Goal: Information Seeking & Learning: Learn about a topic

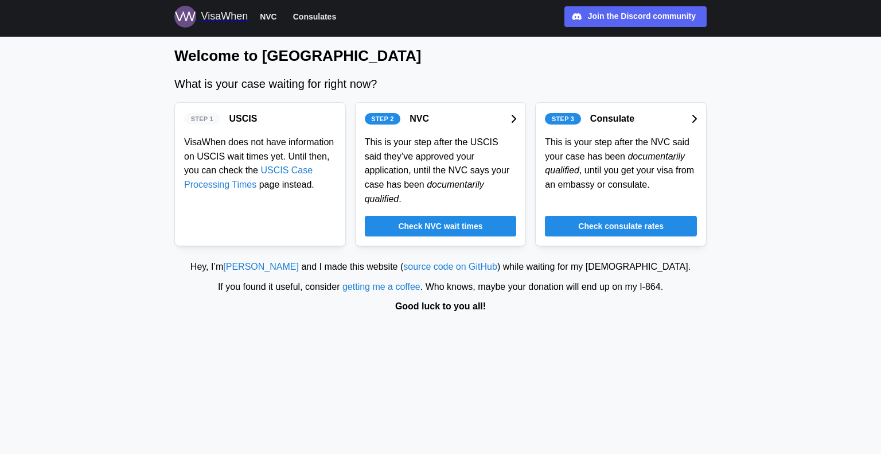
click at [278, 199] on div "Step 1 USCIS VisaWhen does not have information on USCIS wait times yet. Until …" at bounding box center [260, 174] width 172 height 144
click at [419, 216] on span "Check NVC wait times" at bounding box center [440, 226] width 84 height 20
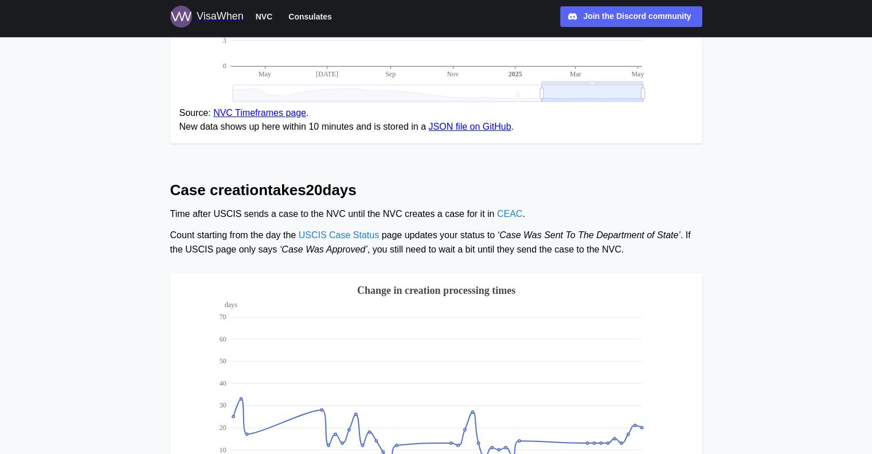
scroll to position [338, 0]
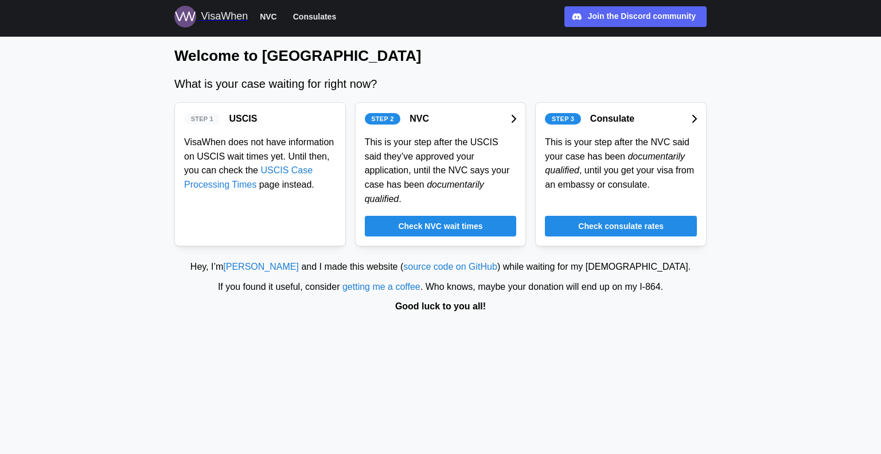
click at [603, 216] on span "Check consulate rates" at bounding box center [620, 226] width 85 height 20
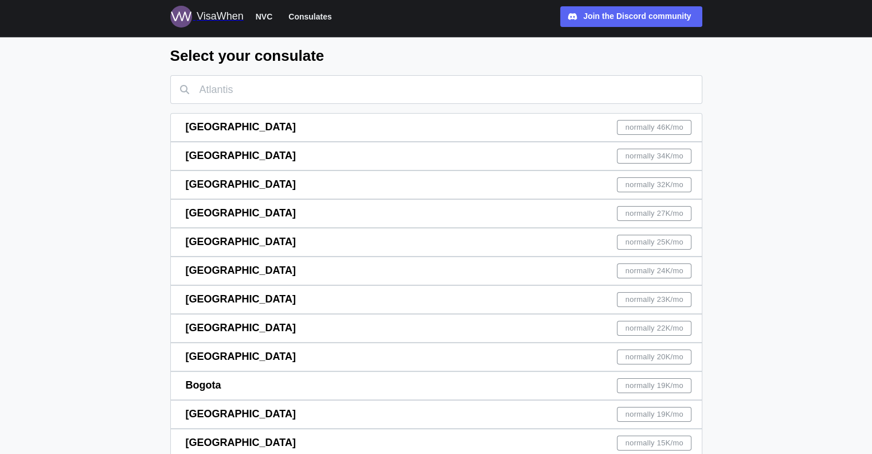
click at [399, 114] on div "[GEOGRAPHIC_DATA] normally 46K /mo" at bounding box center [439, 128] width 507 height 28
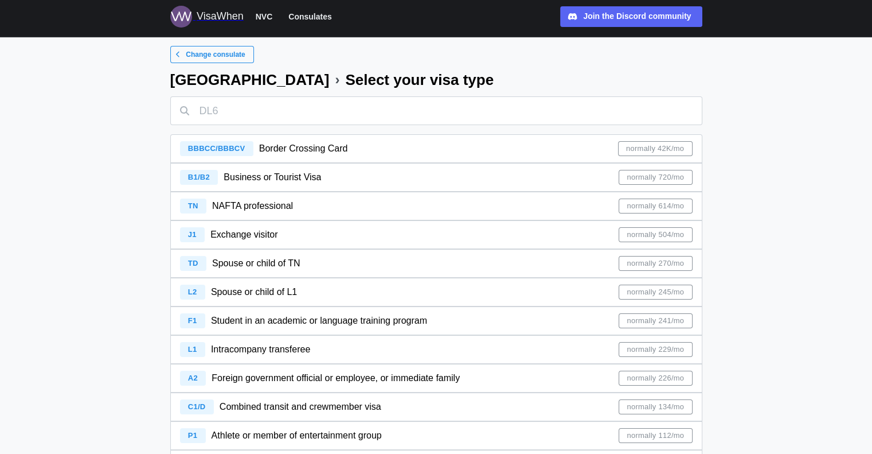
click at [673, 181] on span "normally 720/mo" at bounding box center [655, 177] width 57 height 14
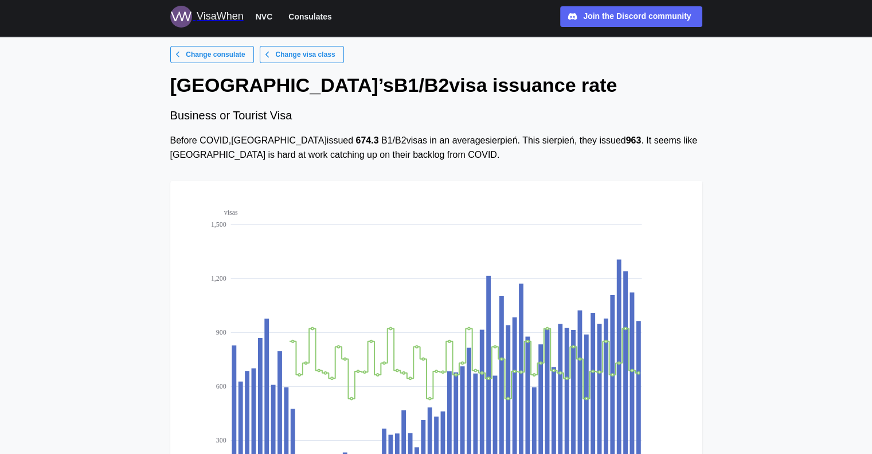
drag, startPoint x: 368, startPoint y: 186, endPoint x: 357, endPoint y: 139, distance: 48.4
click at [357, 139] on div "Before COVID, [GEOGRAPHIC_DATA] issued 674.3 B1/B2 visas in an average sierpień…" at bounding box center [436, 148] width 532 height 29
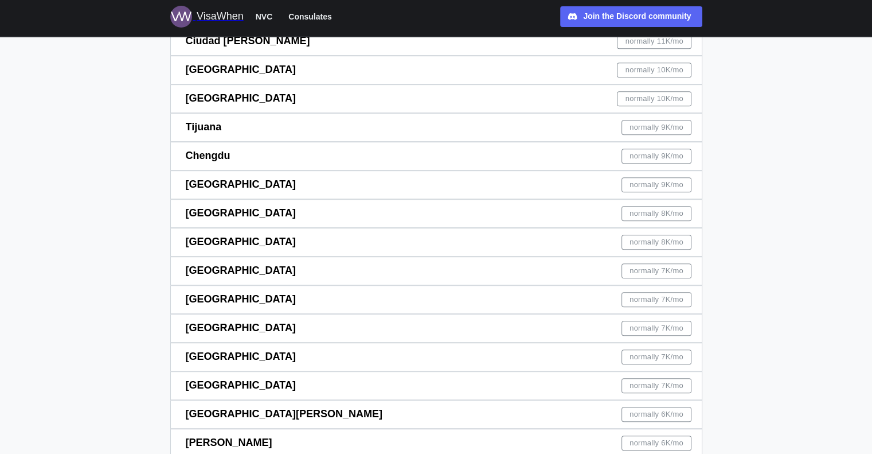
scroll to position [287, 0]
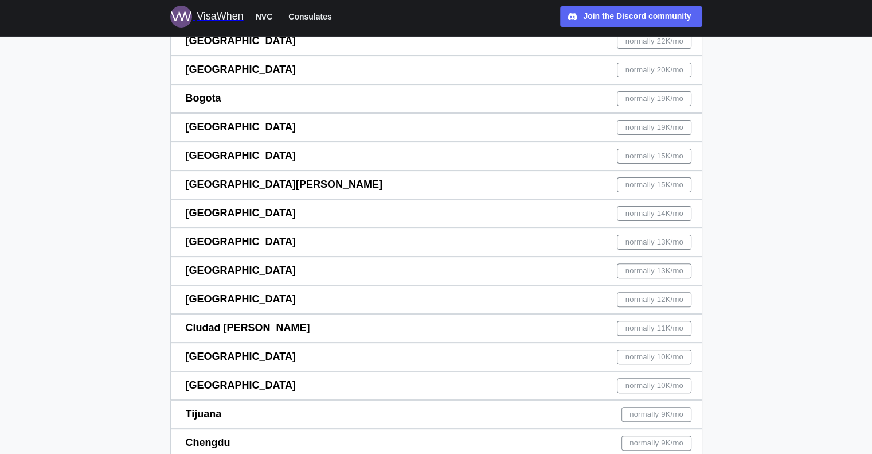
click at [315, 238] on div "[GEOGRAPHIC_DATA] normally 13K /mo" at bounding box center [439, 242] width 507 height 28
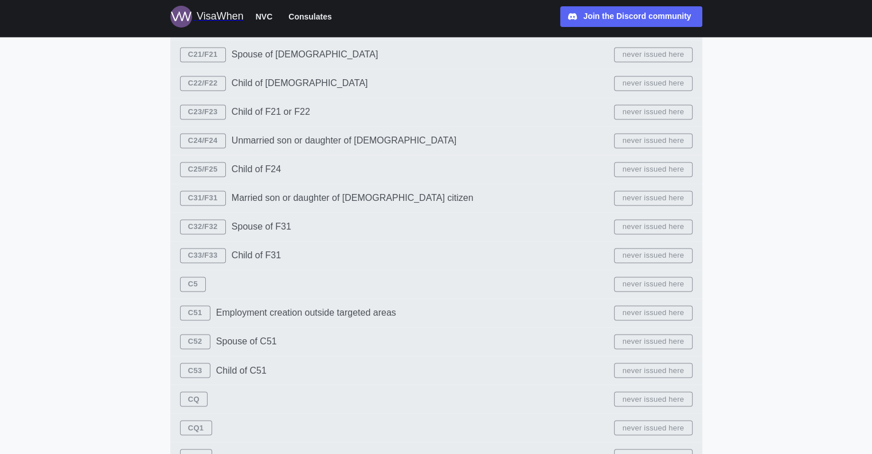
scroll to position [2102, 0]
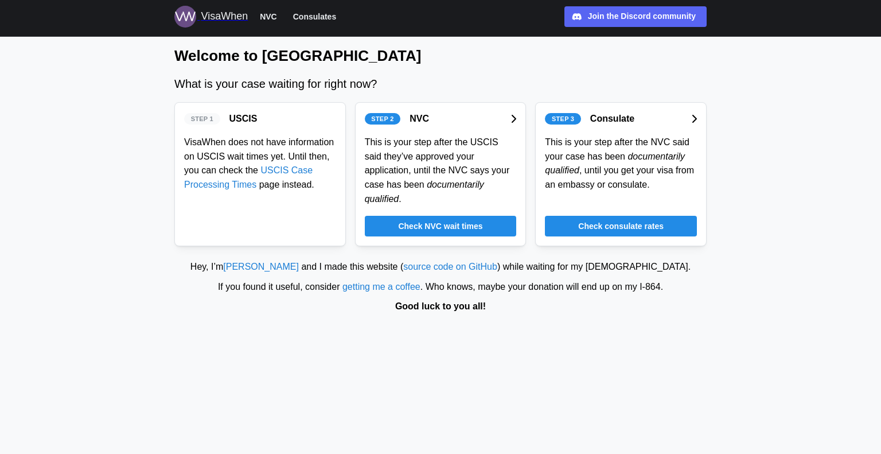
click at [633, 216] on span "Check consulate rates" at bounding box center [620, 226] width 85 height 20
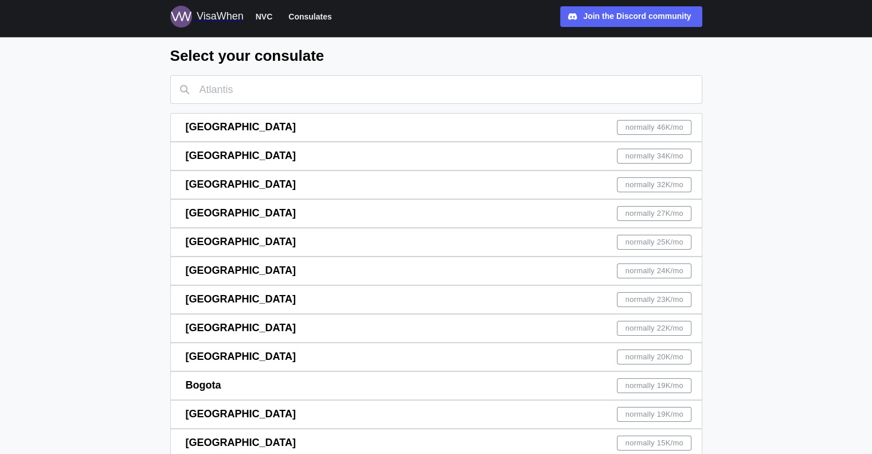
click at [512, 122] on div "[GEOGRAPHIC_DATA] normally 46K /mo" at bounding box center [439, 128] width 507 height 28
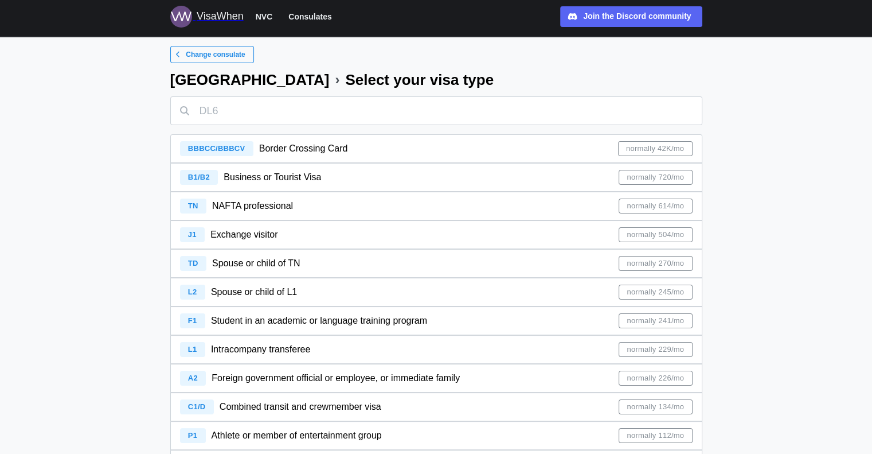
drag, startPoint x: 565, startPoint y: 177, endPoint x: 560, endPoint y: 174, distance: 6.2
click at [622, 149] on div "normally 42K/mo" at bounding box center [655, 148] width 75 height 15
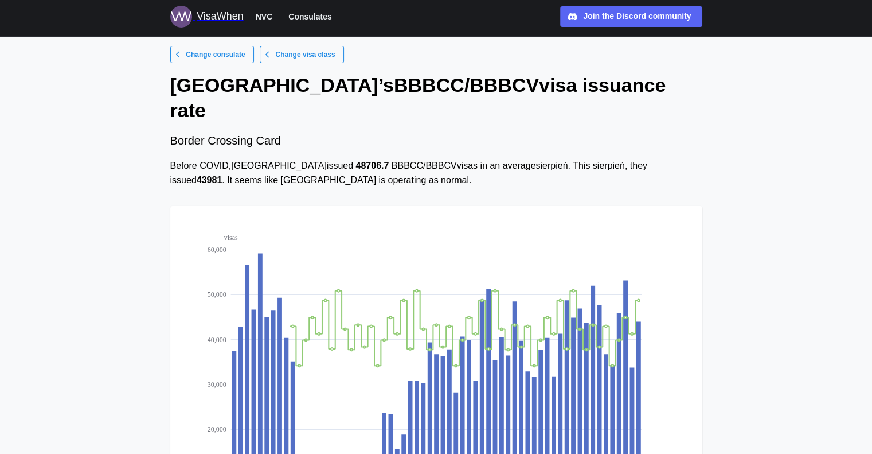
drag, startPoint x: 338, startPoint y: 133, endPoint x: 336, endPoint y: 122, distance: 10.5
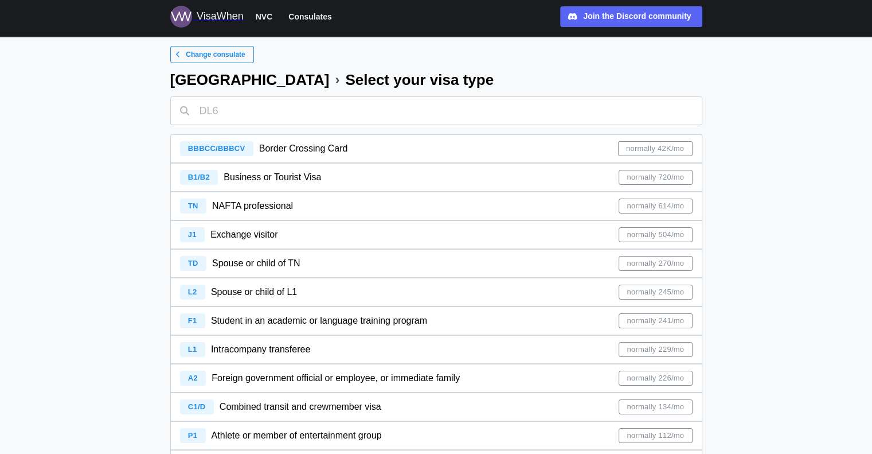
click at [494, 309] on div "F1 Student in an academic or language training program normally 241/mo" at bounding box center [436, 321] width 513 height 28
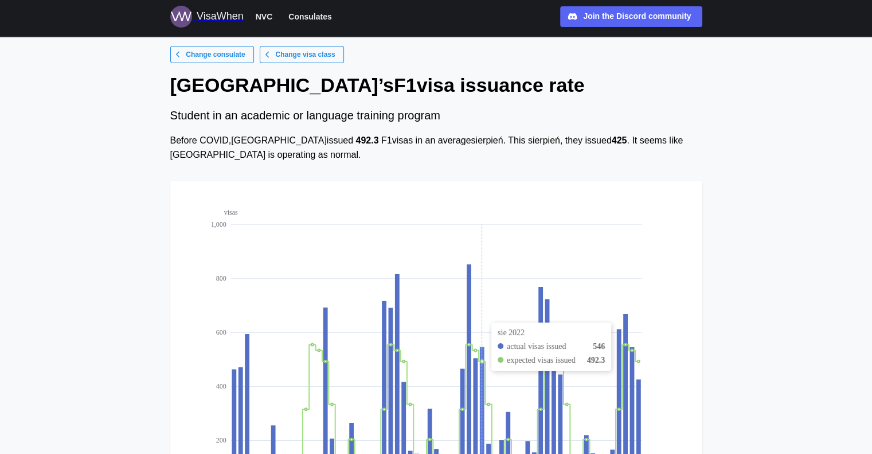
drag, startPoint x: 480, startPoint y: 310, endPoint x: 473, endPoint y: 309, distance: 7.1
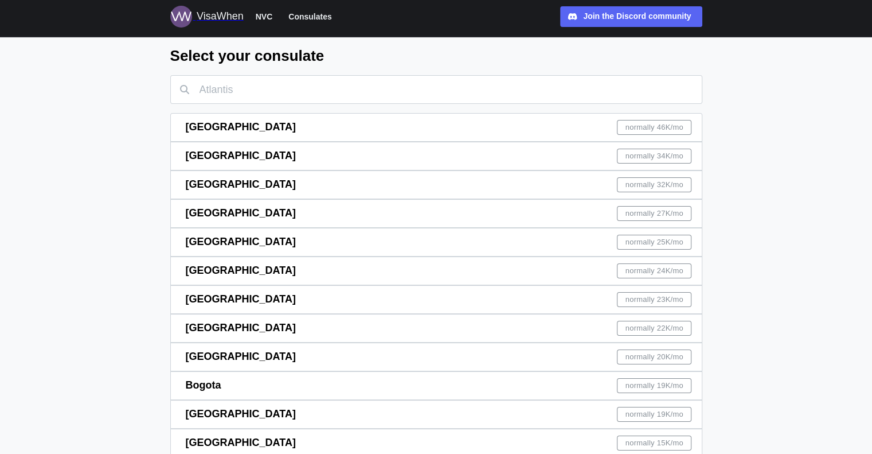
click at [445, 301] on div "[GEOGRAPHIC_DATA] normally 23K /mo" at bounding box center [439, 300] width 507 height 28
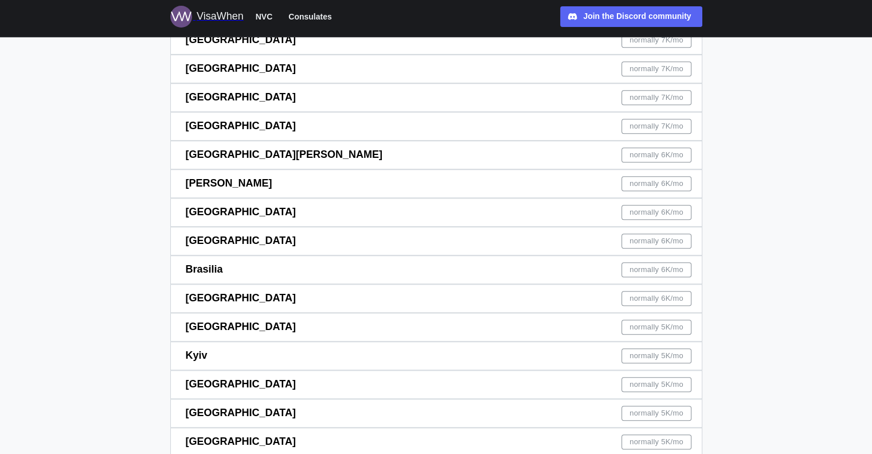
scroll to position [746, 0]
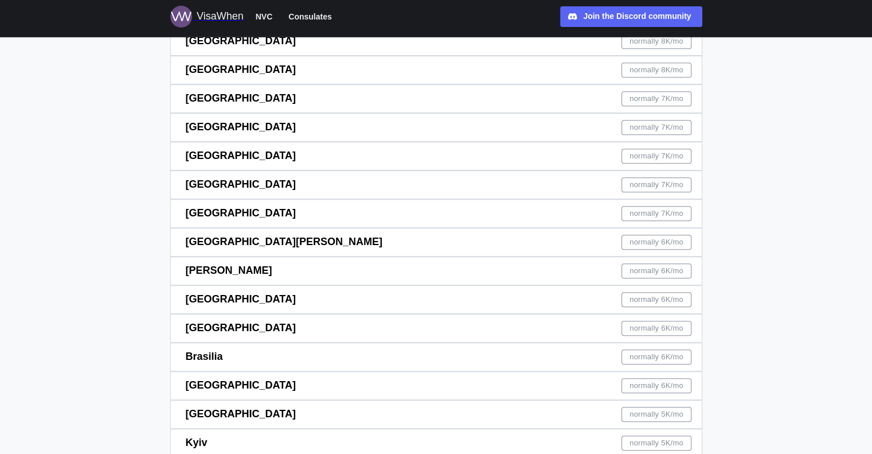
click at [325, 292] on div "Warsaw normally 6K /mo" at bounding box center [439, 300] width 507 height 28
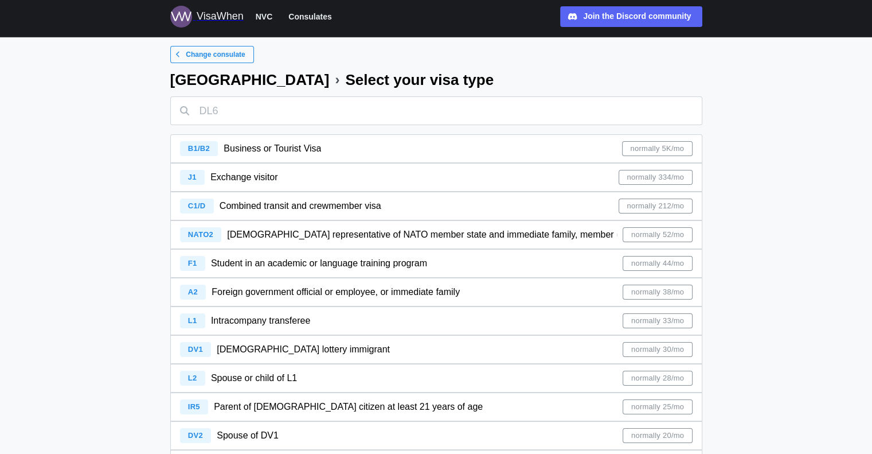
scroll to position [266, 0]
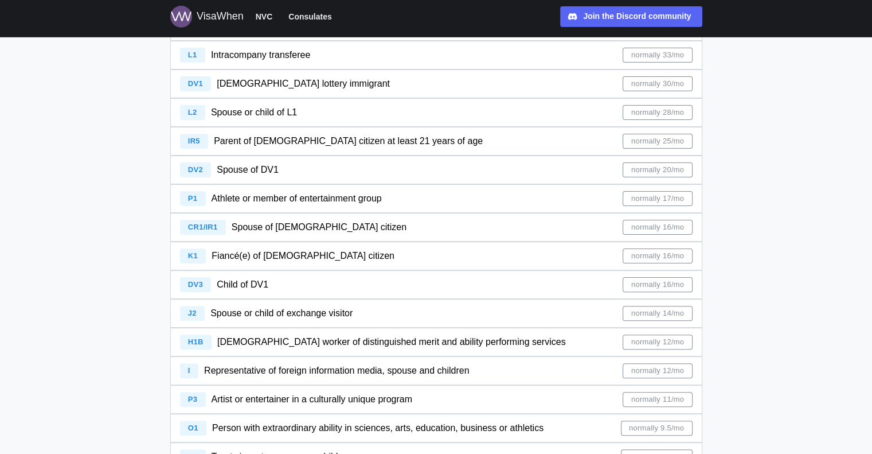
click at [547, 231] on div "CR1/IR1 Spouse of [DEMOGRAPHIC_DATA] citizen normally 16/mo" at bounding box center [436, 227] width 513 height 28
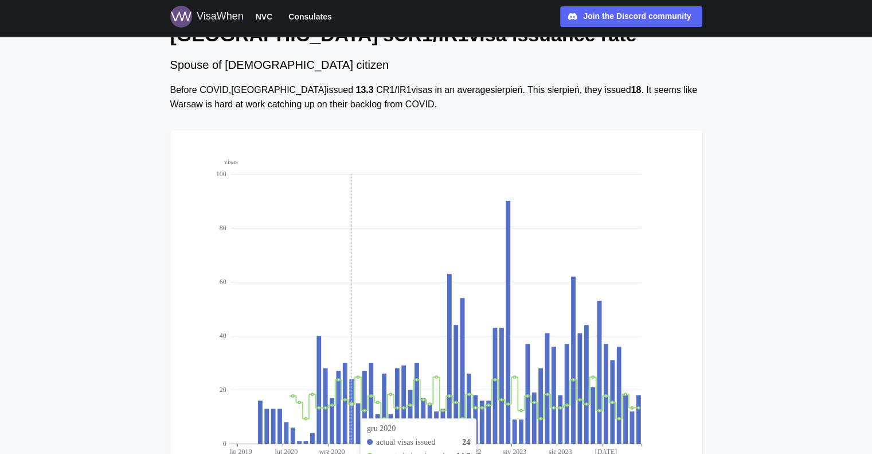
scroll to position [37, 0]
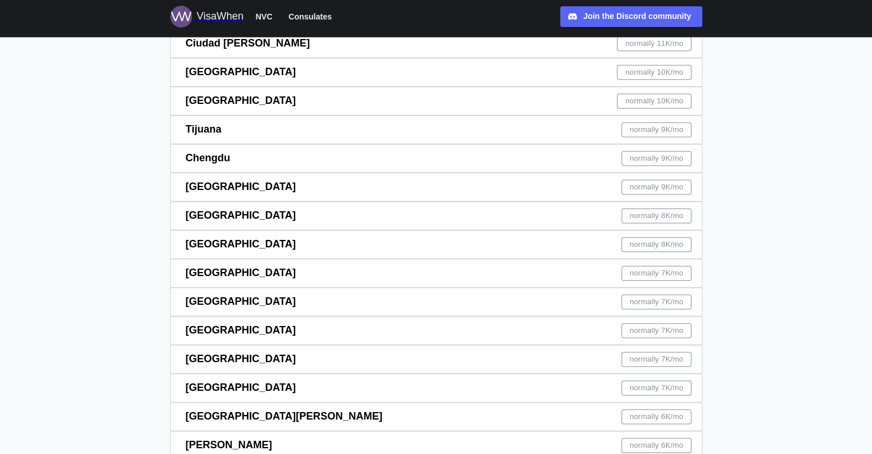
scroll to position [688, 0]
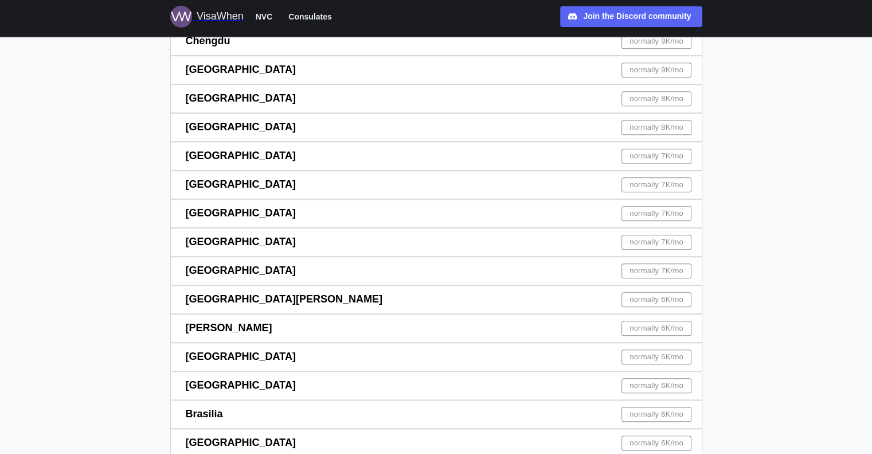
click at [543, 353] on div "Warsaw normally 6K /mo" at bounding box center [439, 357] width 507 height 28
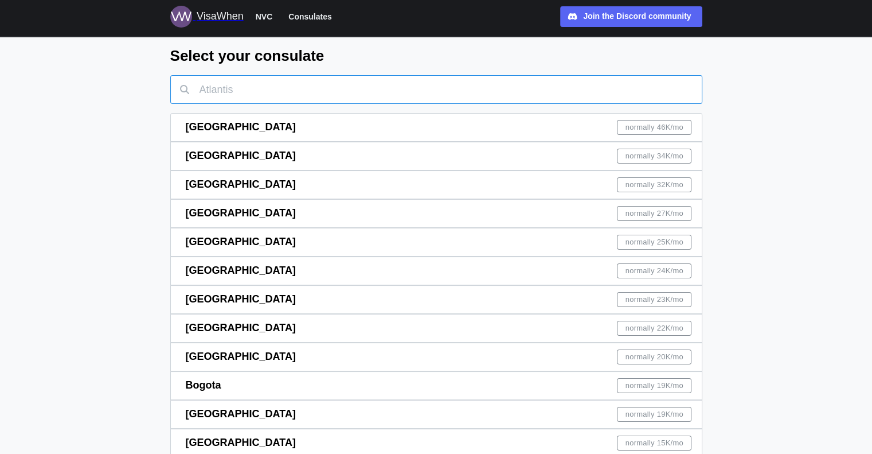
click at [252, 91] on input "text" at bounding box center [436, 89] width 532 height 29
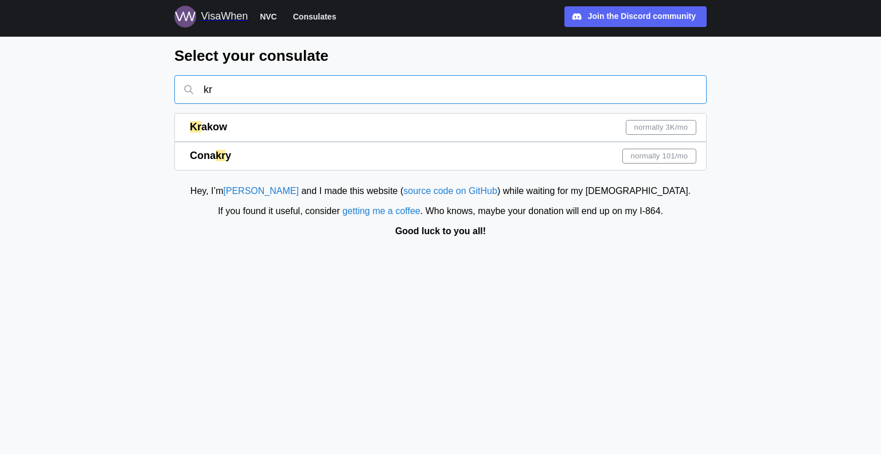
type input "kr"
click at [291, 141] on div "Kr akow normally 3K /mo" at bounding box center [443, 128] width 507 height 28
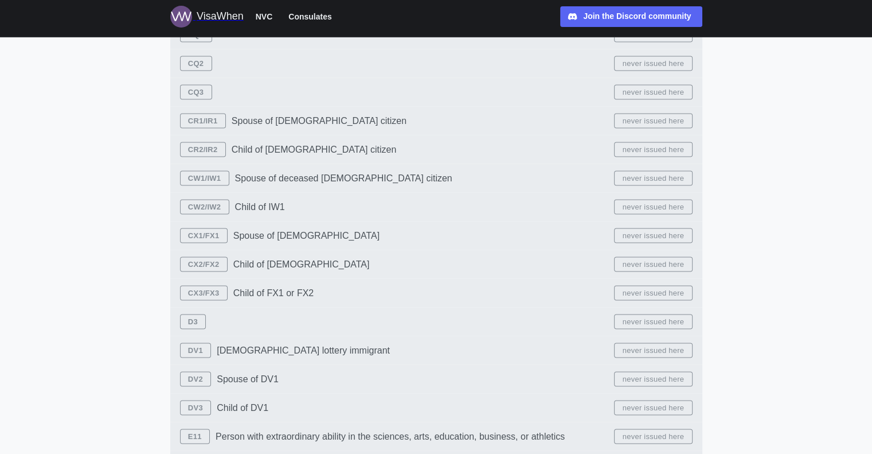
scroll to position [2065, 0]
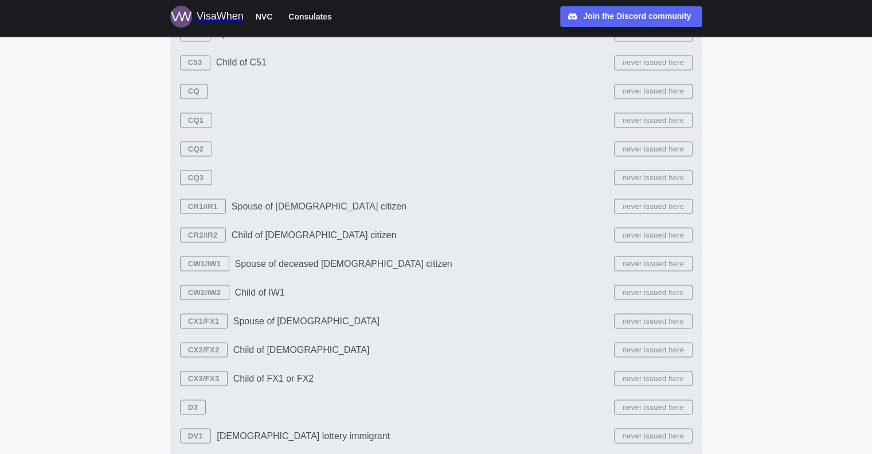
drag, startPoint x: 332, startPoint y: 205, endPoint x: 223, endPoint y: 196, distance: 109.4
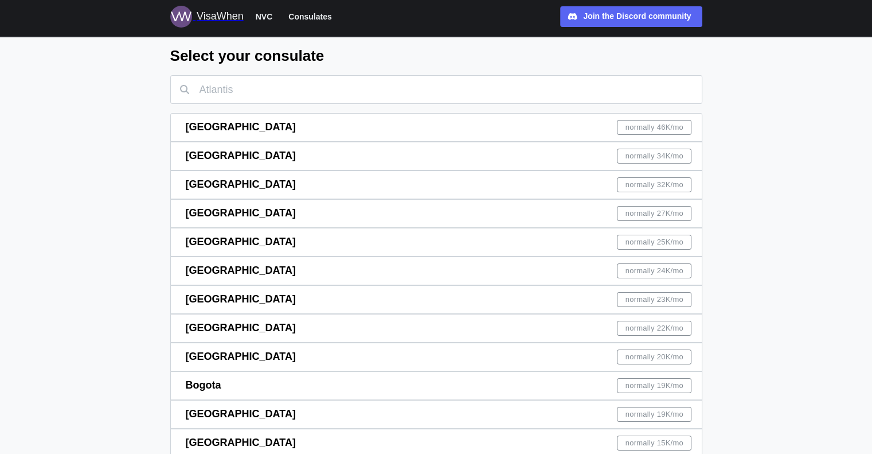
drag, startPoint x: 262, startPoint y: 124, endPoint x: 263, endPoint y: 113, distance: 11.0
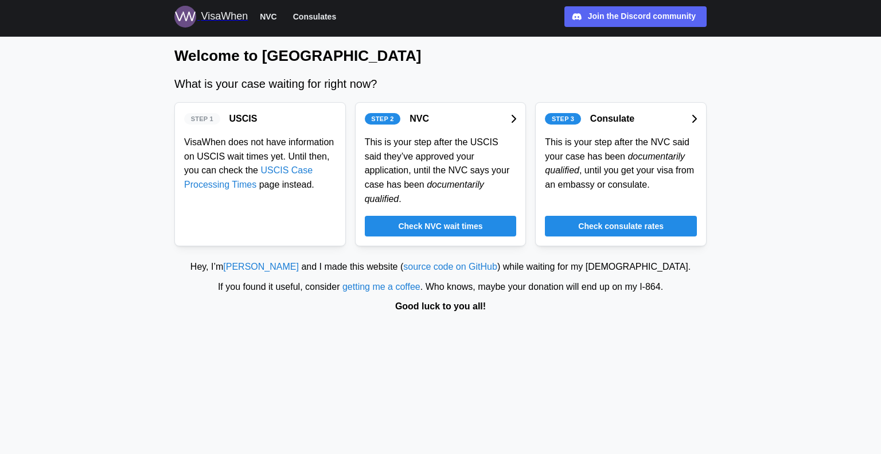
click at [268, 174] on link "USCIS Case Processing Times" at bounding box center [248, 177] width 128 height 24
click at [471, 217] on span "Check NVC wait times" at bounding box center [440, 226] width 84 height 20
click at [621, 216] on span "Check consulate rates" at bounding box center [620, 226] width 85 height 20
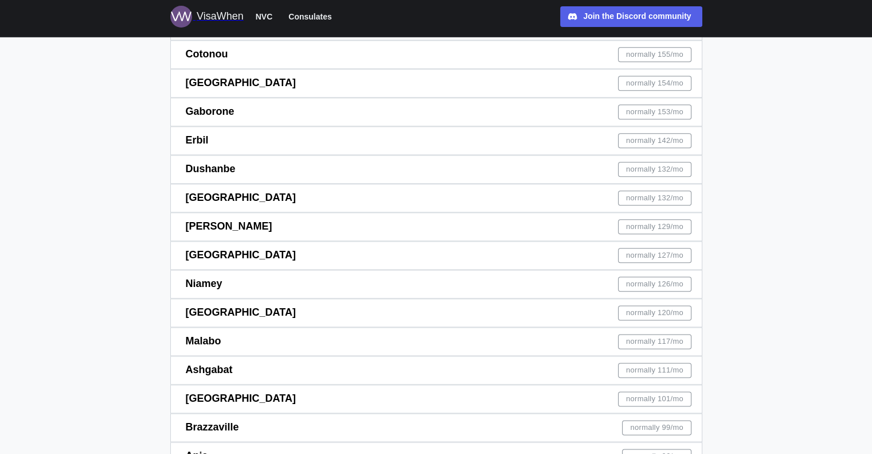
scroll to position [5235, 0]
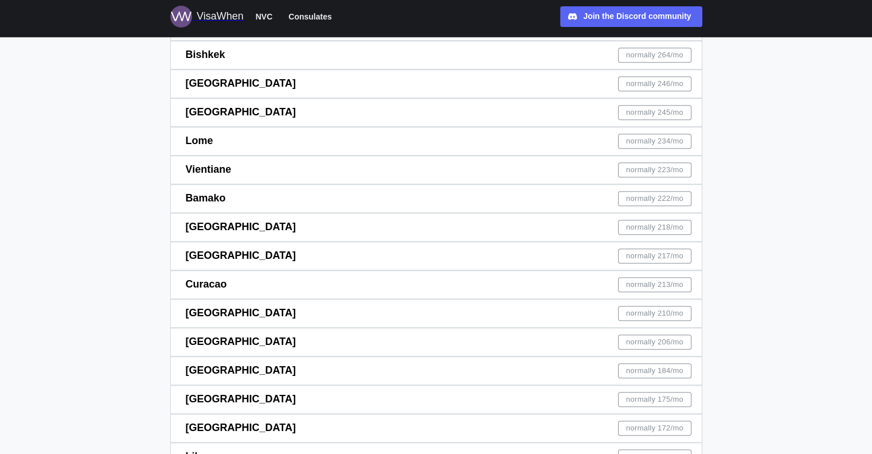
click at [232, 220] on div "Djibouti normally 218 /mo" at bounding box center [439, 227] width 507 height 28
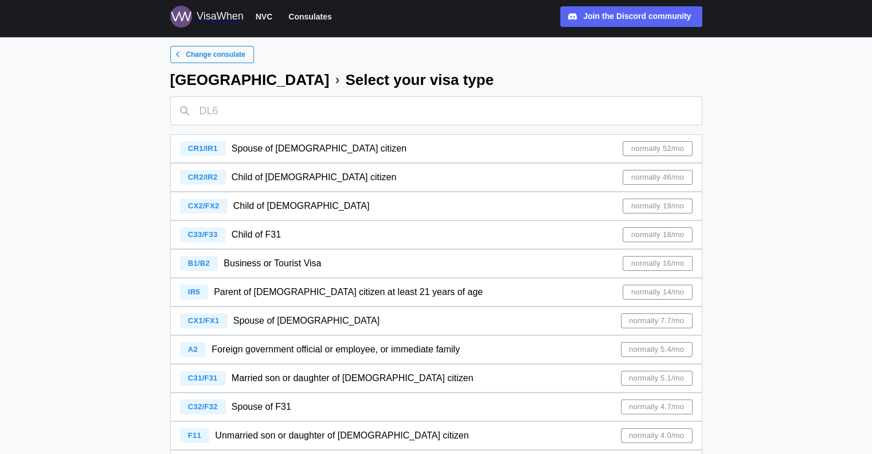
scroll to position [172, 0]
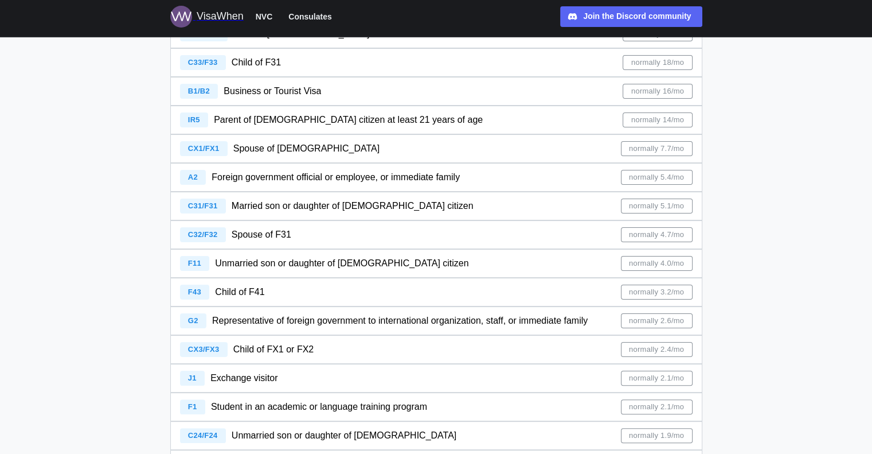
click at [357, 165] on span "A2 Foreign government official or employee, or immediate family" at bounding box center [320, 177] width 281 height 28
